Goal: Task Accomplishment & Management: Use online tool/utility

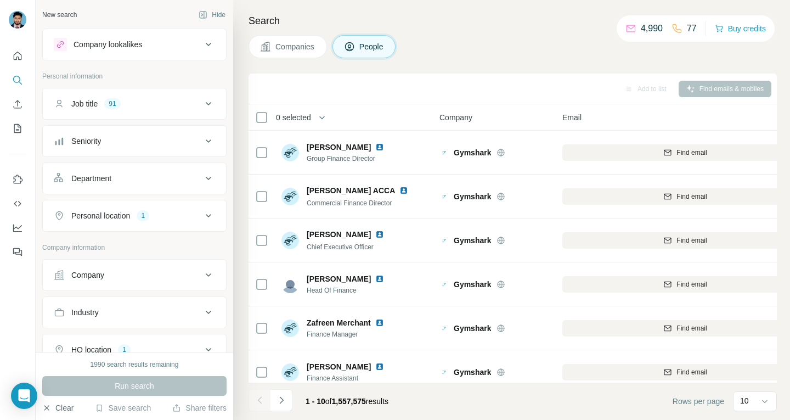
click at [70, 402] on button "Clear" at bounding box center [57, 407] width 31 height 11
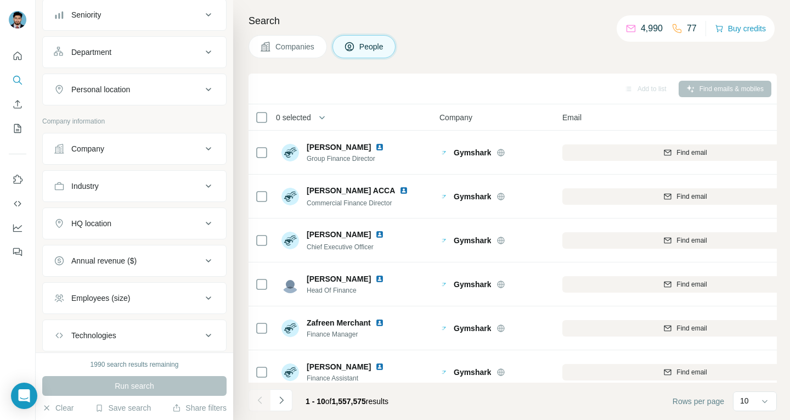
scroll to position [127, 0]
click at [145, 158] on button "Company" at bounding box center [134, 148] width 183 height 26
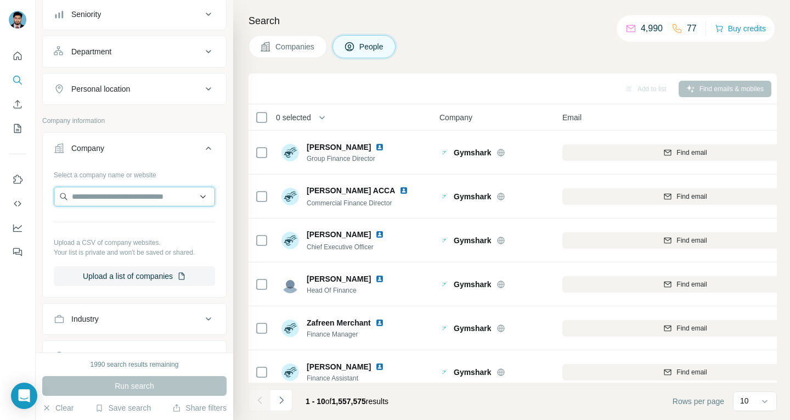
click at [127, 196] on input "text" at bounding box center [134, 196] width 161 height 20
paste input "**********"
click at [130, 199] on input "**********" at bounding box center [134, 196] width 161 height 20
type input "*"
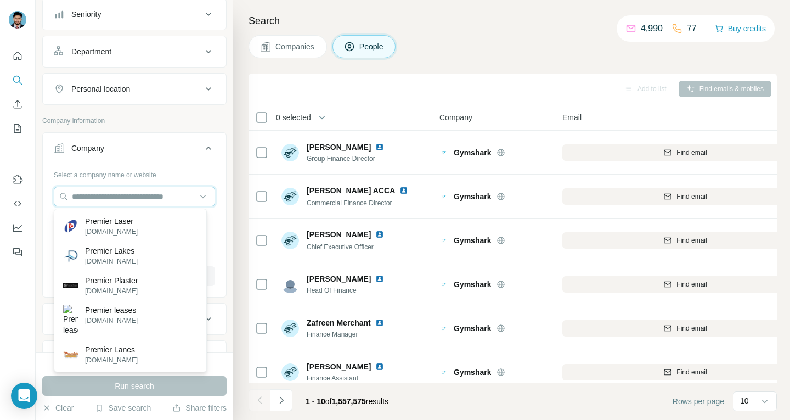
paste input "**********"
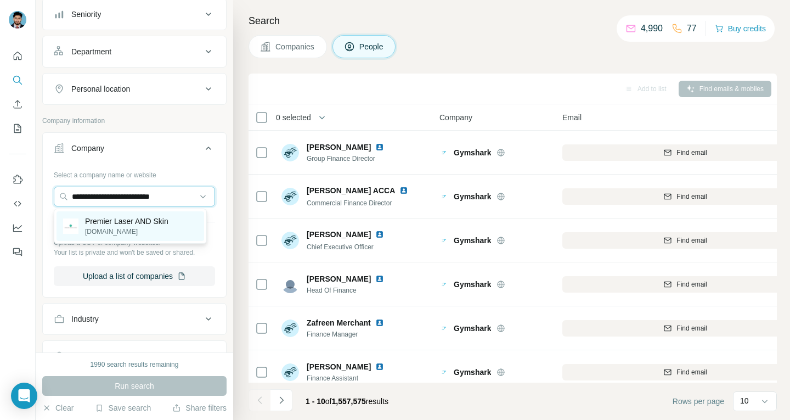
type input "**********"
click at [129, 227] on p "[DOMAIN_NAME]" at bounding box center [126, 232] width 83 height 10
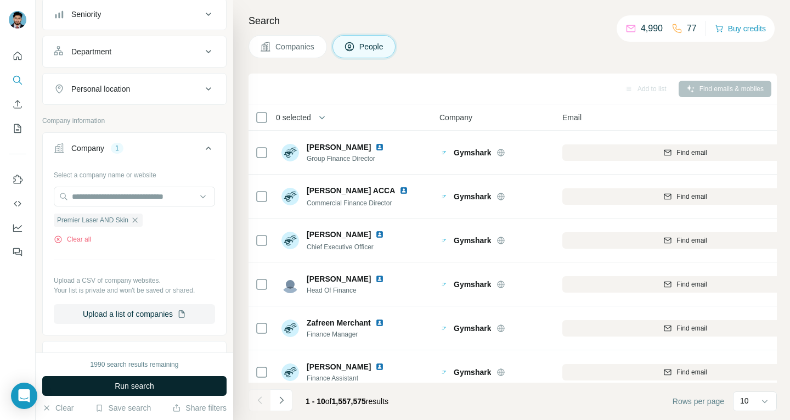
click at [144, 380] on span "Run search" at bounding box center [134, 385] width 39 height 11
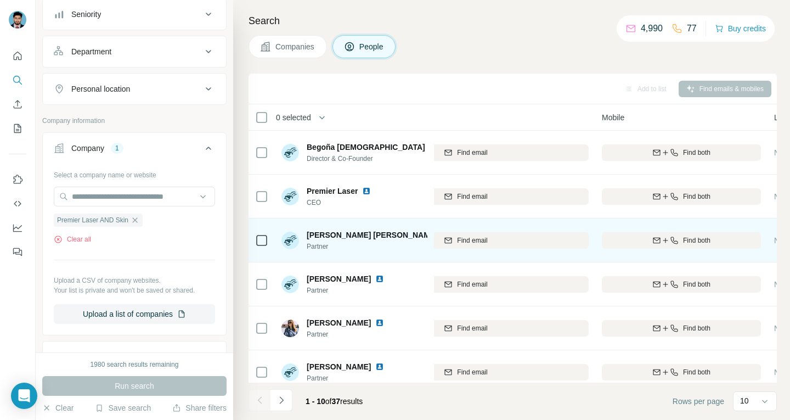
scroll to position [0, 218]
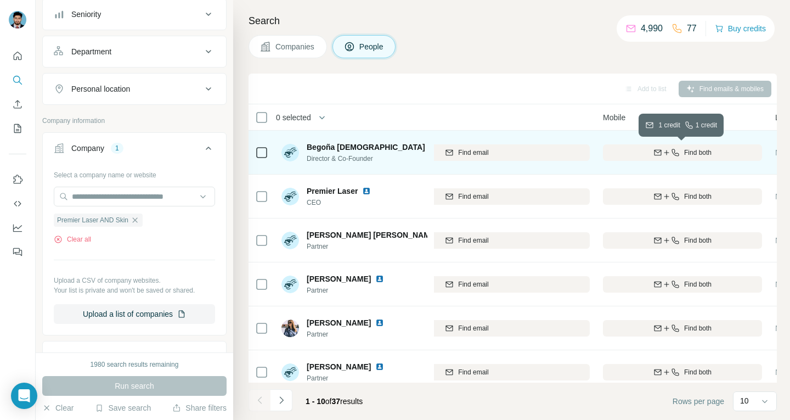
click at [647, 156] on div "Find both" at bounding box center [682, 153] width 159 height 10
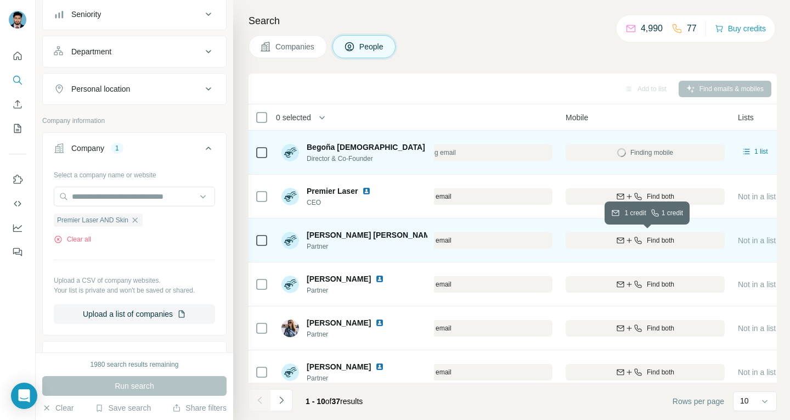
scroll to position [0, 241]
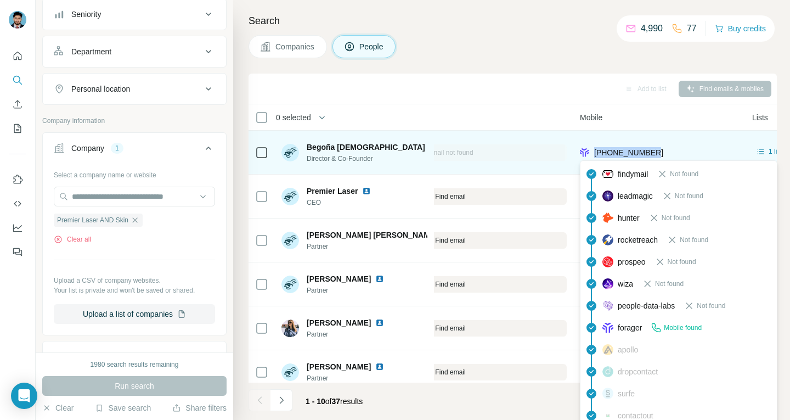
drag, startPoint x: 663, startPoint y: 151, endPoint x: 596, endPoint y: 150, distance: 66.9
click at [596, 150] on div "[PHONE_NUMBER]" at bounding box center [659, 152] width 159 height 30
copy span "[PHONE_NUMBER]"
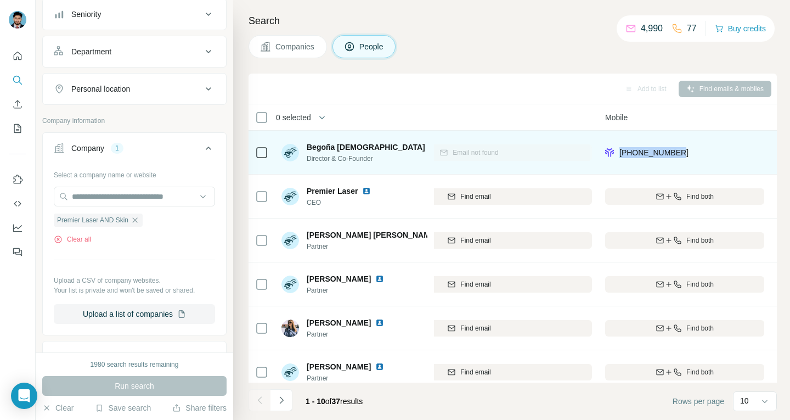
scroll to position [0, 0]
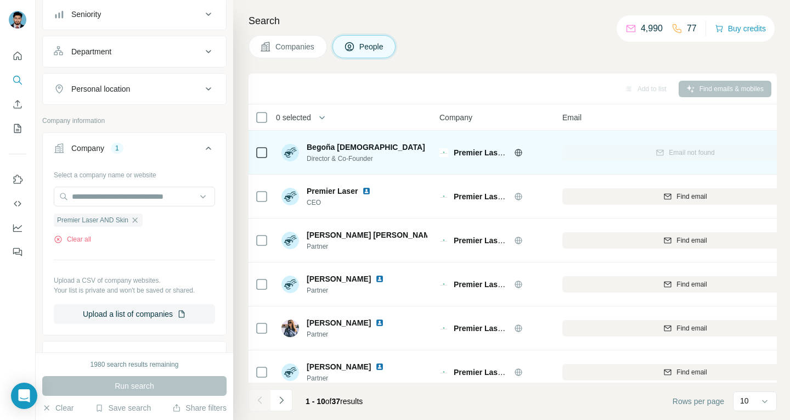
click at [646, 140] on div "Email not found" at bounding box center [685, 152] width 246 height 30
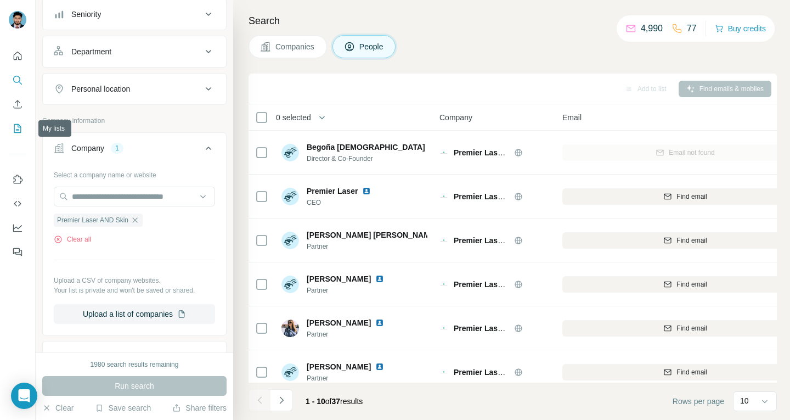
click at [20, 122] on button "My lists" at bounding box center [18, 128] width 18 height 20
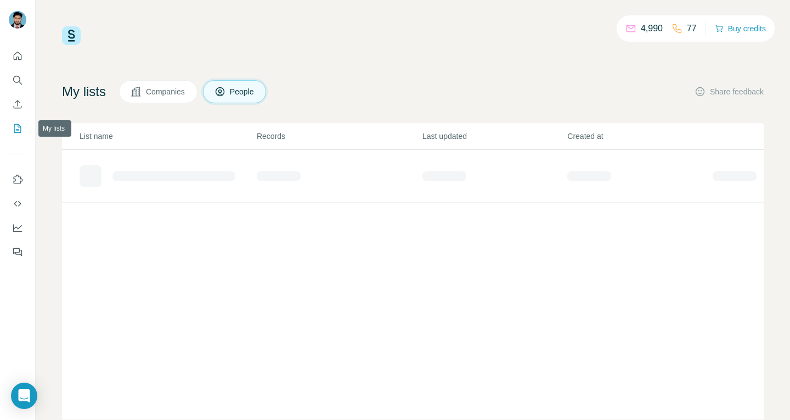
click at [18, 127] on icon "My lists" at bounding box center [17, 128] width 11 height 11
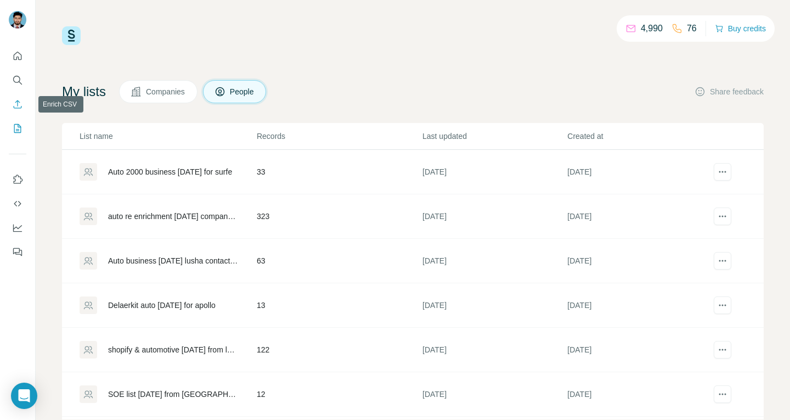
click at [16, 107] on icon "Enrich CSV" at bounding box center [17, 104] width 11 height 11
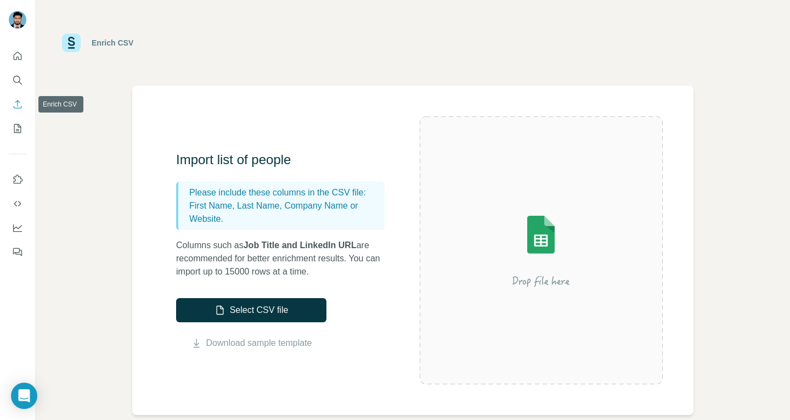
click at [19, 104] on icon "Enrich CSV" at bounding box center [17, 104] width 11 height 11
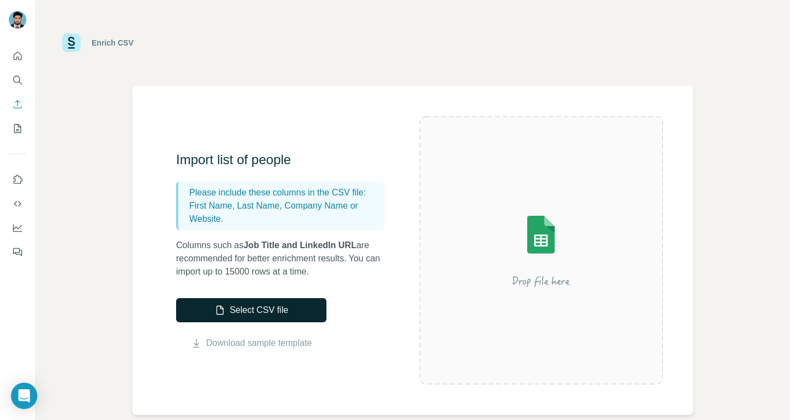
click at [263, 318] on button "Select CSV file" at bounding box center [251, 310] width 150 height 24
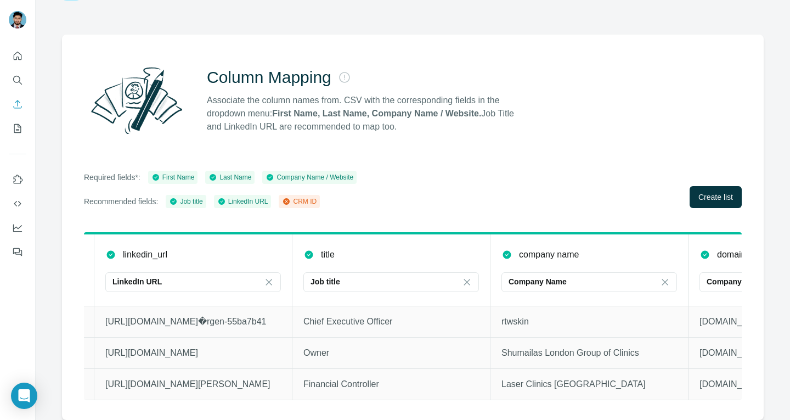
scroll to position [0, 539]
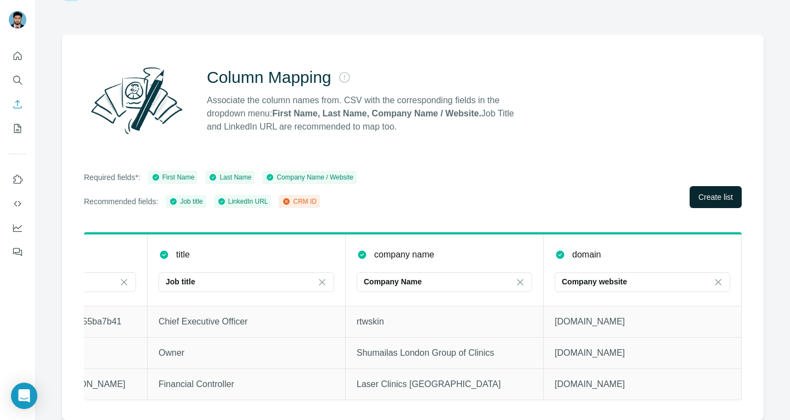
click at [705, 193] on span "Create list" at bounding box center [715, 196] width 35 height 11
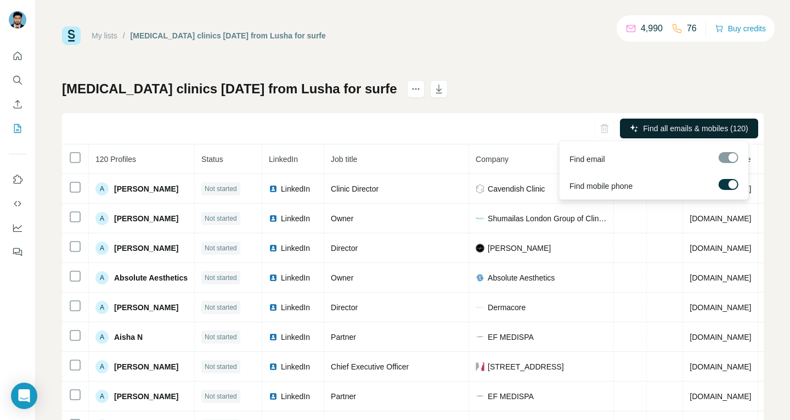
click at [689, 125] on span "Find all emails & mobiles (120)" at bounding box center [695, 128] width 105 height 11
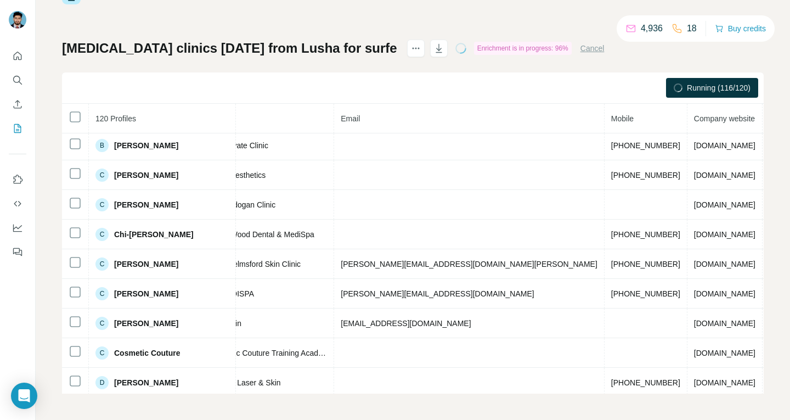
scroll to position [930, 321]
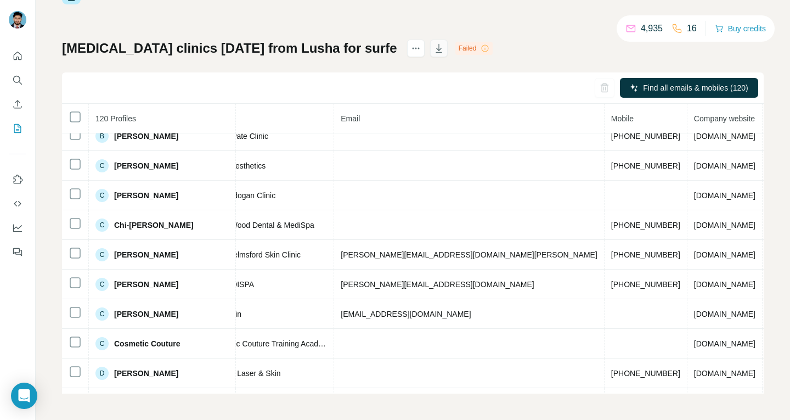
click at [433, 50] on icon "button" at bounding box center [438, 48] width 11 height 11
